Goal: Find specific page/section: Find specific page/section

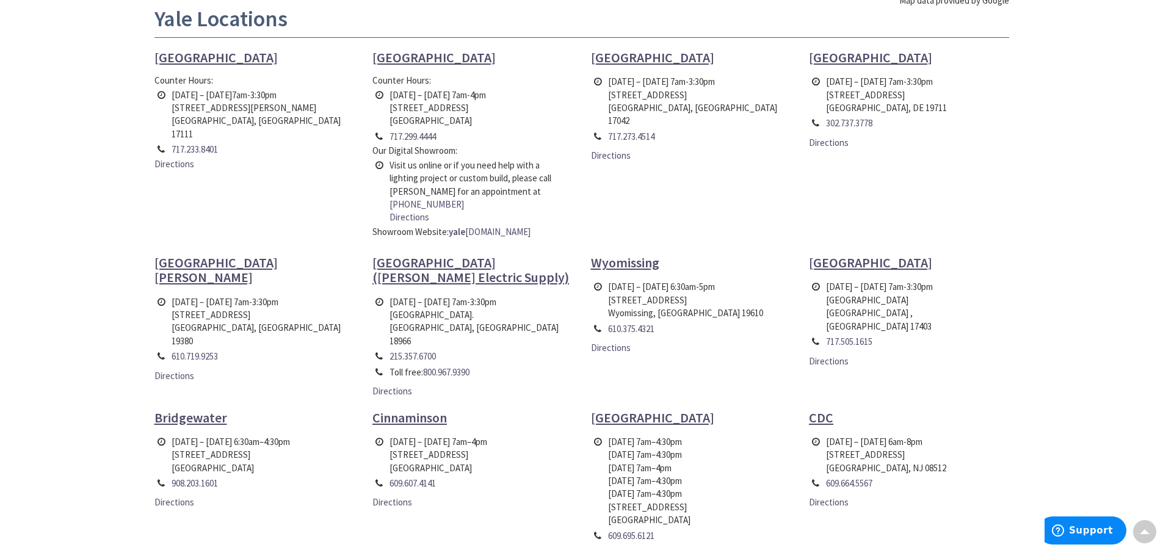
scroll to position [488, 0]
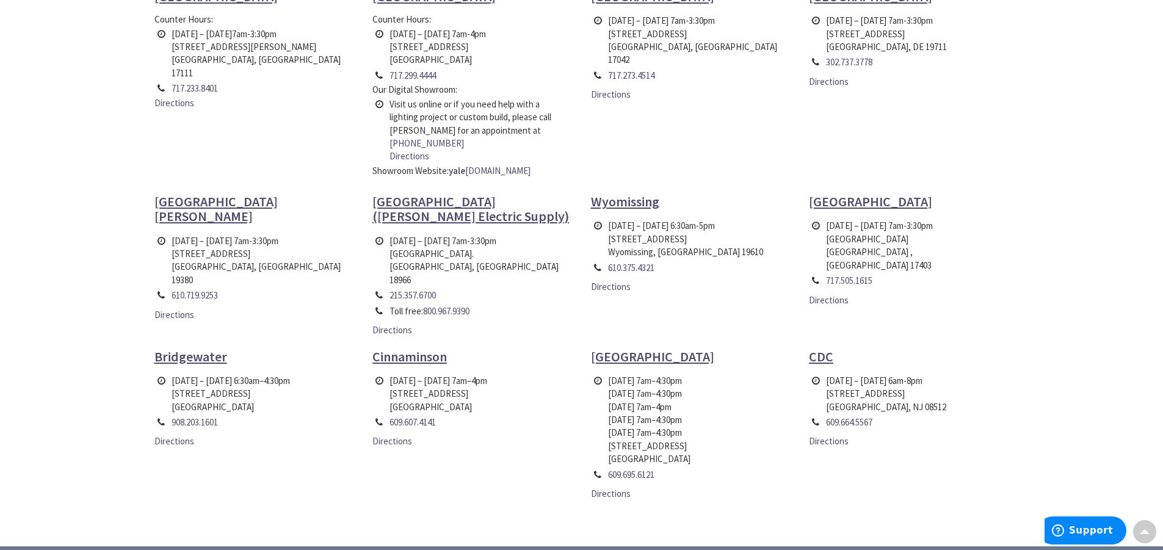
click at [430, 348] on span "Cinnaminson" at bounding box center [409, 356] width 74 height 17
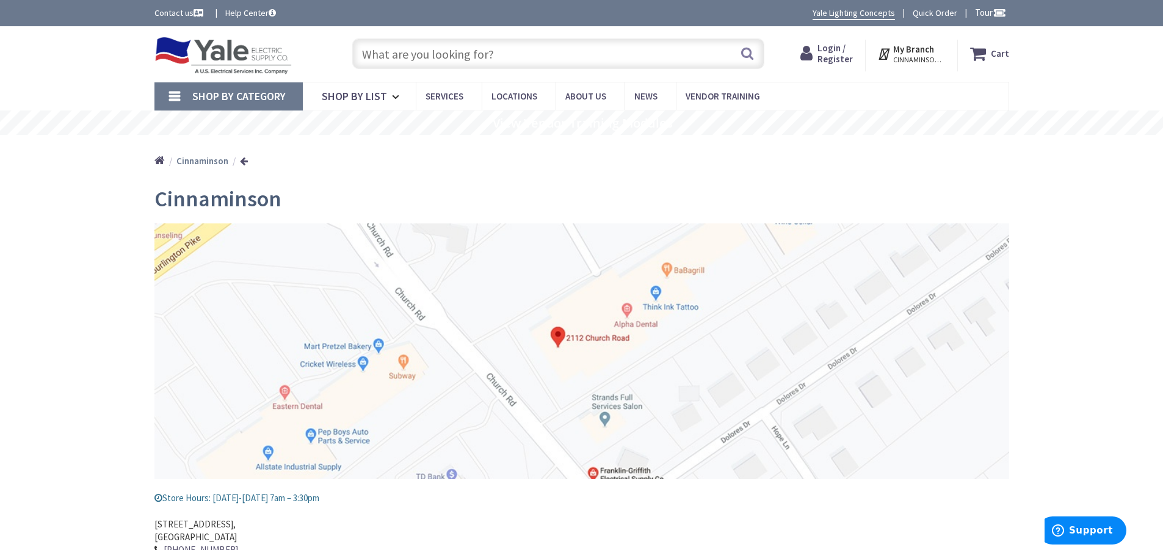
click at [258, 94] on span "Shop By Category" at bounding box center [238, 96] width 93 height 14
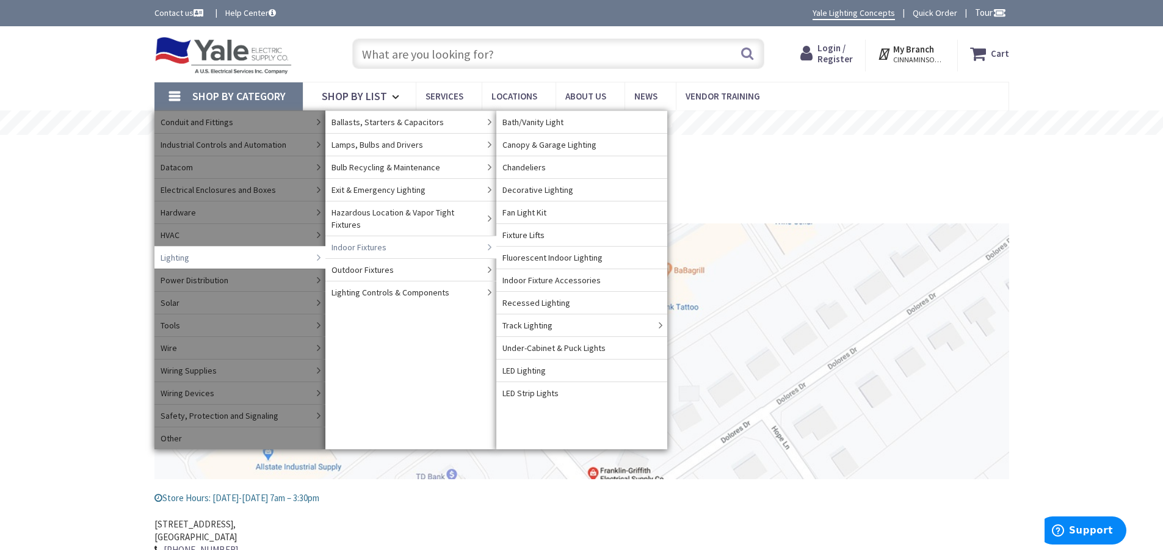
click at [380, 241] on span "Indoor Fixtures" at bounding box center [358, 247] width 55 height 12
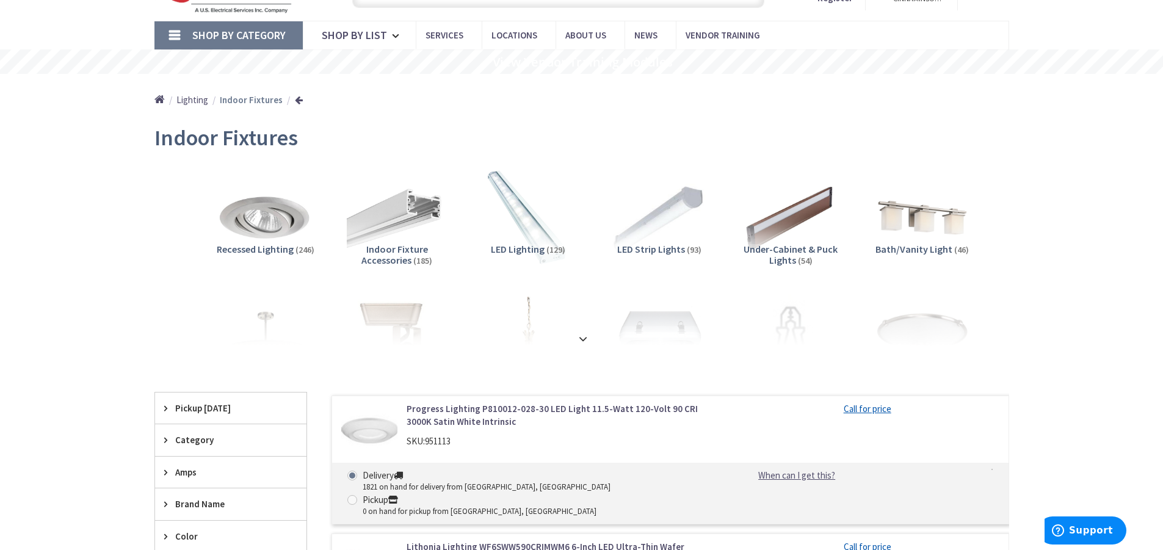
scroll to position [122, 0]
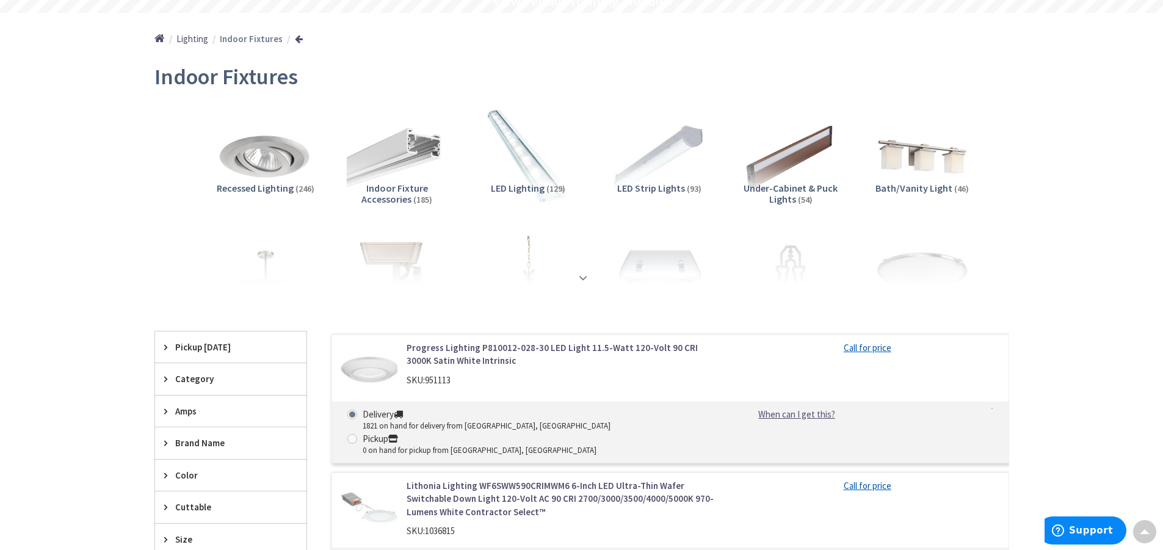
click at [582, 277] on strong at bounding box center [583, 277] width 15 height 13
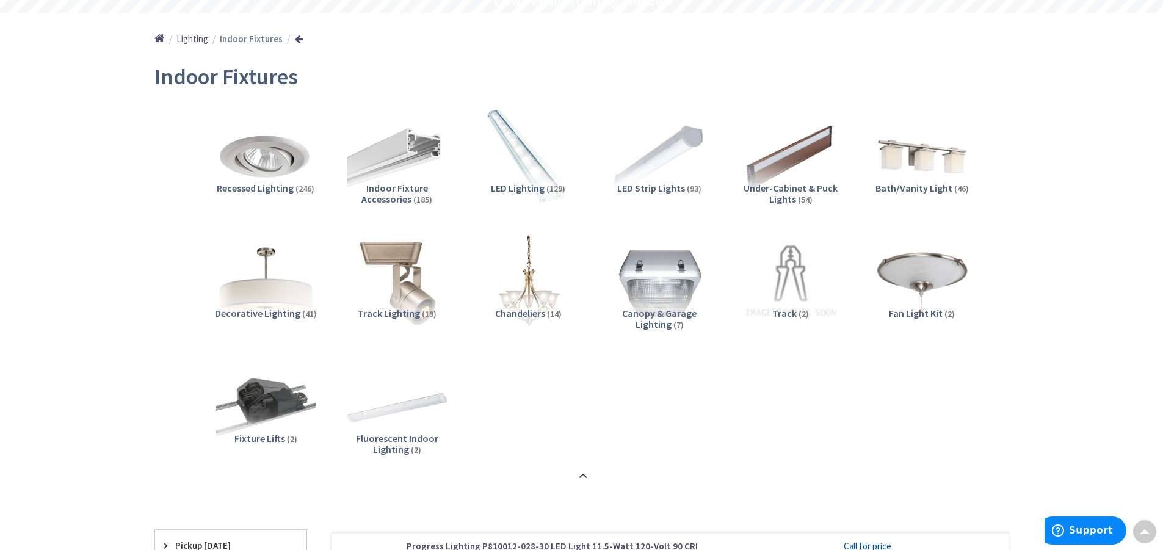
click at [286, 297] on img at bounding box center [265, 282] width 110 height 110
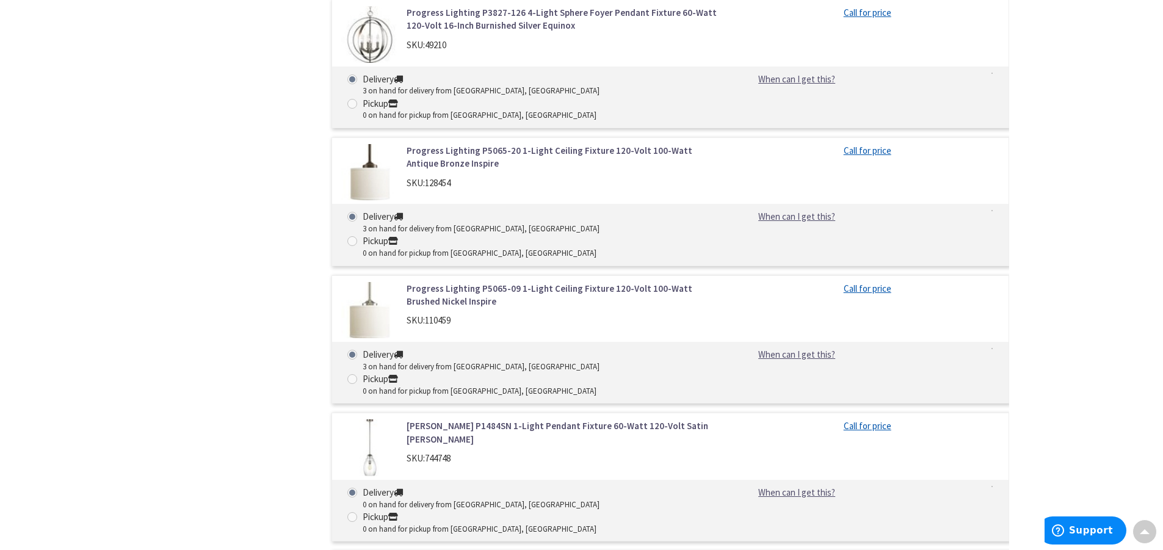
scroll to position [2522, 0]
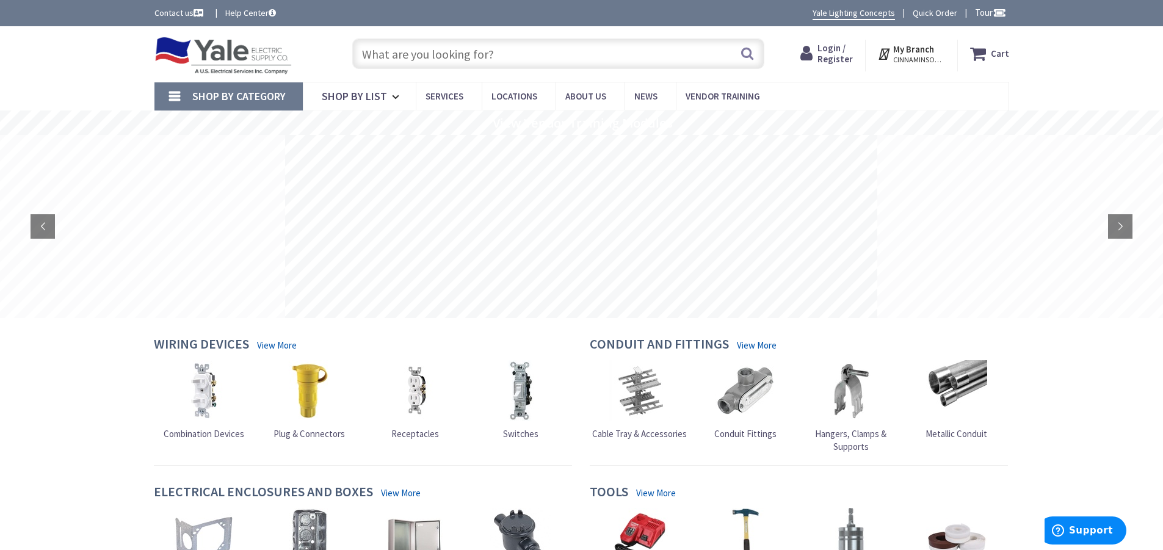
click at [488, 53] on input "text" at bounding box center [558, 53] width 412 height 31
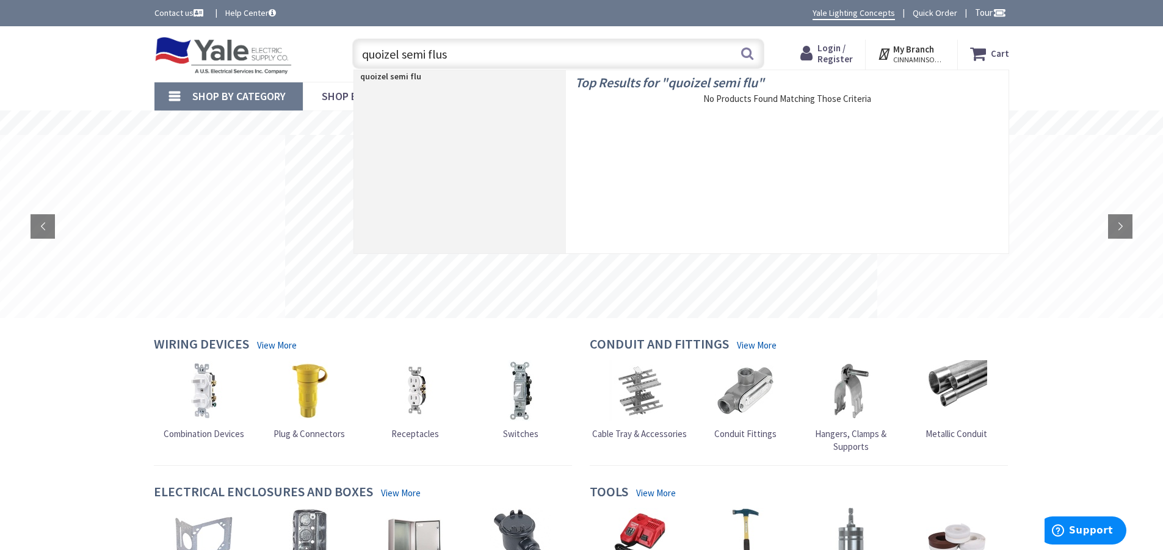
type input "quoizel semi flush"
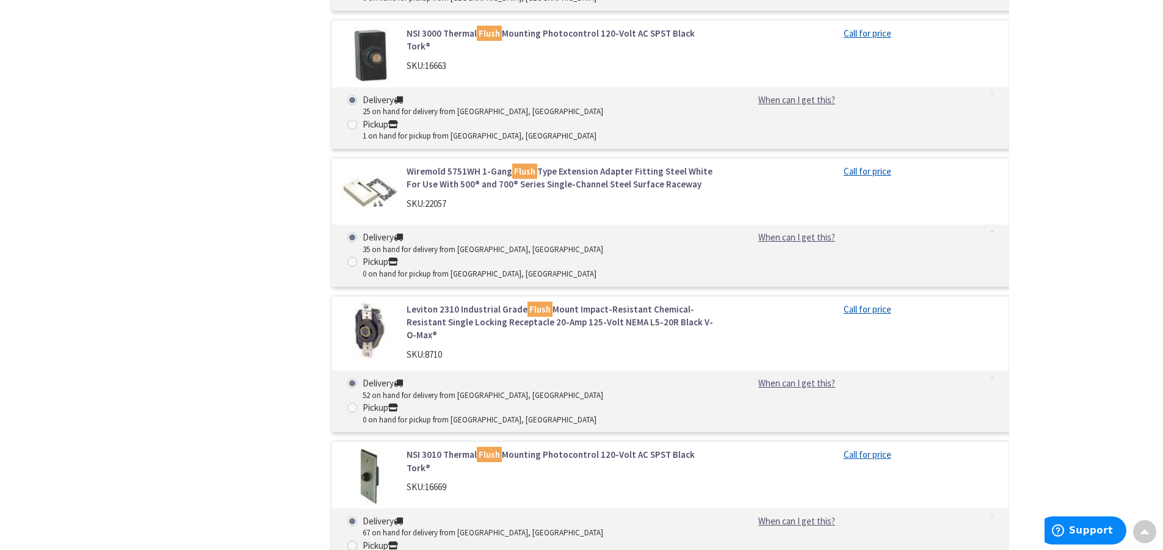
scroll to position [3175, 0]
